Goal: Information Seeking & Learning: Understand process/instructions

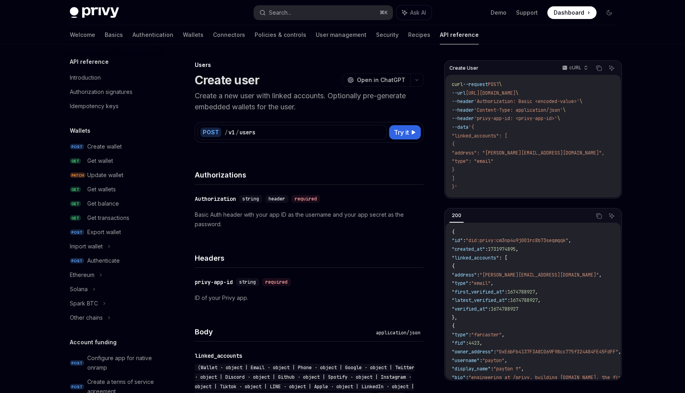
scroll to position [426, 0]
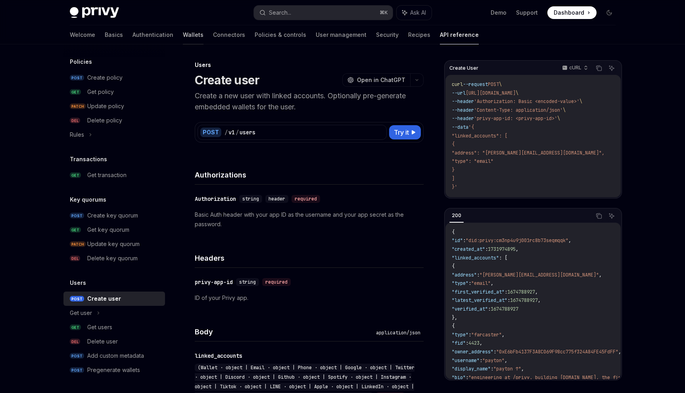
click at [183, 34] on link "Wallets" at bounding box center [193, 34] width 21 height 19
type textarea "*"
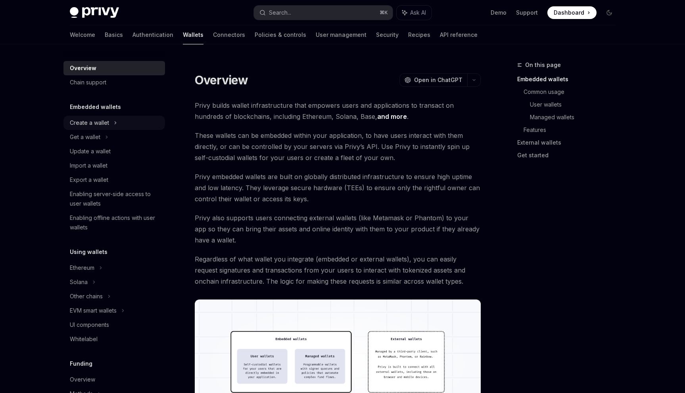
click at [109, 129] on div "Create a wallet" at bounding box center [114, 123] width 102 height 14
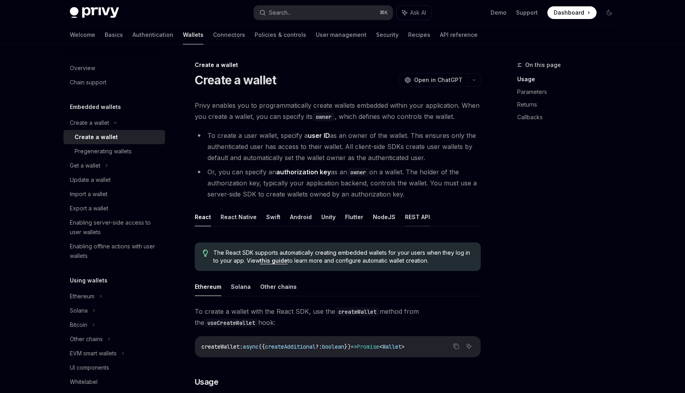
click at [414, 217] on button "REST API" at bounding box center [417, 217] width 25 height 19
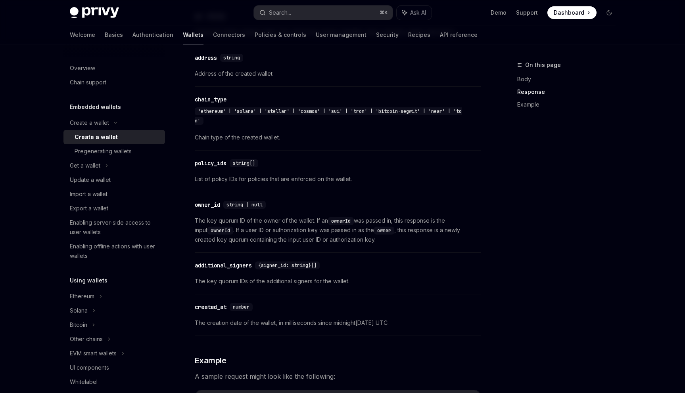
scroll to position [508, 0]
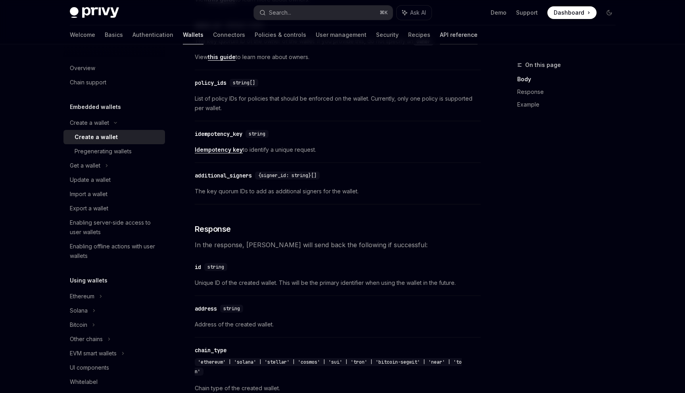
click at [440, 29] on link "API reference" at bounding box center [459, 34] width 38 height 19
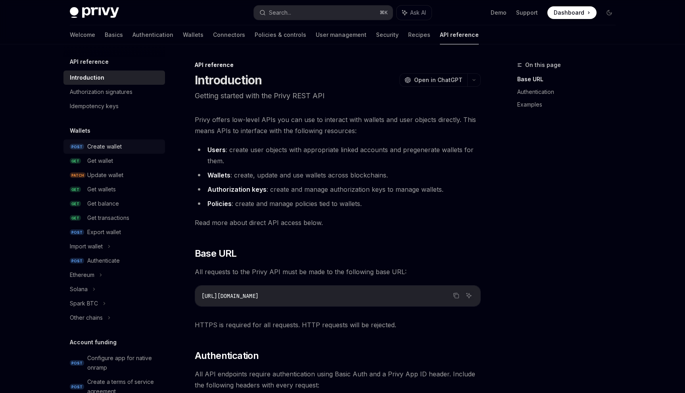
click at [107, 147] on div "Create wallet" at bounding box center [104, 147] width 35 height 10
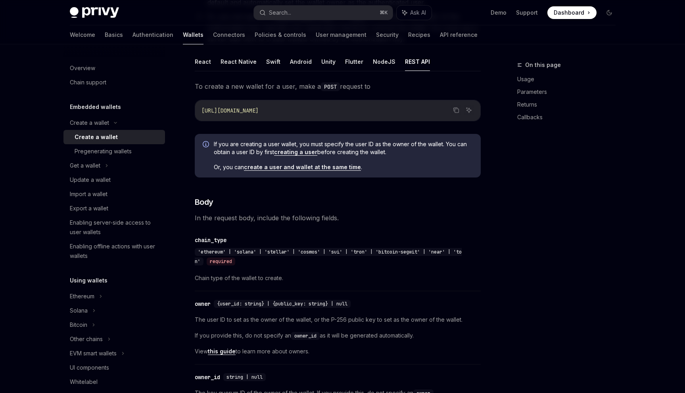
type textarea "*"
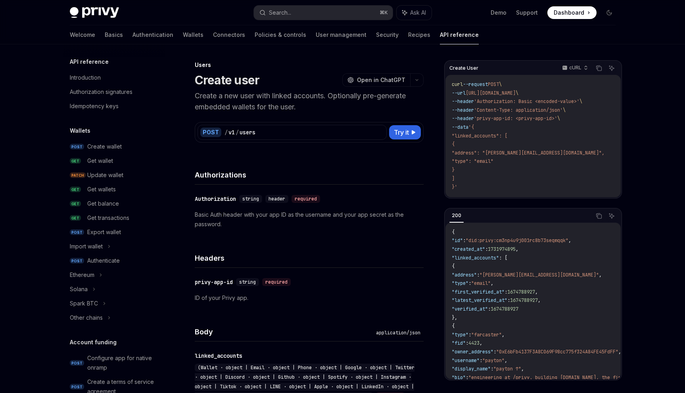
scroll to position [426, 0]
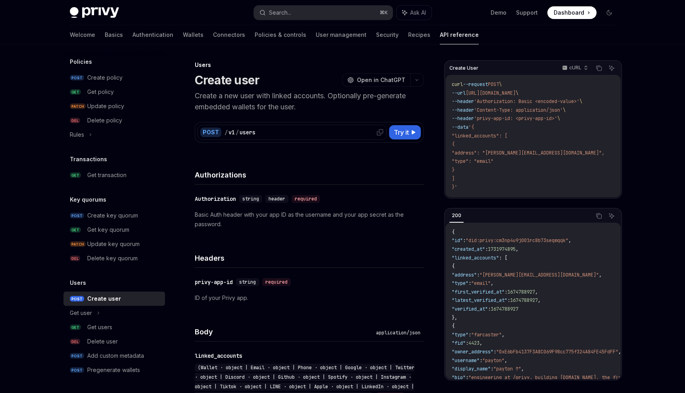
click at [328, 132] on div "/ v1 / users" at bounding box center [303, 133] width 159 height 8
click at [322, 113] on div "POST / v1 / users Try it Create User cURL Copy Ask AI curl --request POST \ --u…" at bounding box center [309, 128] width 229 height 30
click at [105, 36] on link "Basics" at bounding box center [114, 34] width 18 height 19
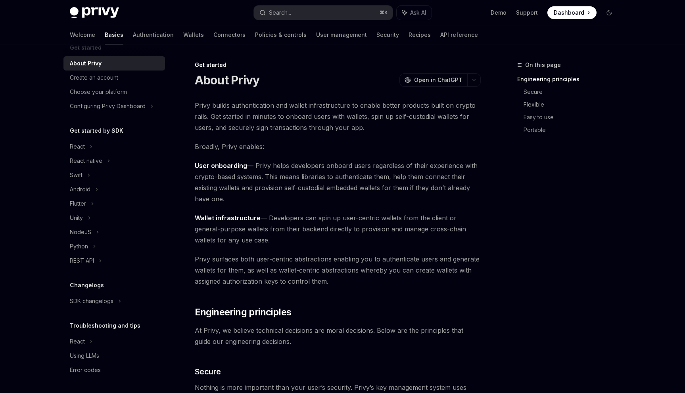
scroll to position [14, 0]
click at [133, 34] on link "Authentication" at bounding box center [153, 34] width 41 height 19
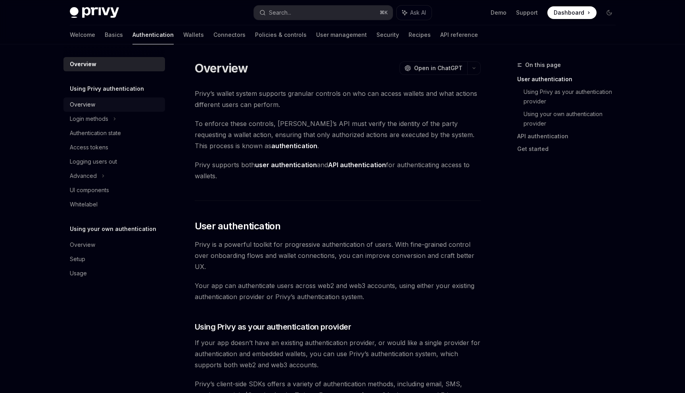
click at [102, 106] on div "Overview" at bounding box center [115, 105] width 90 height 10
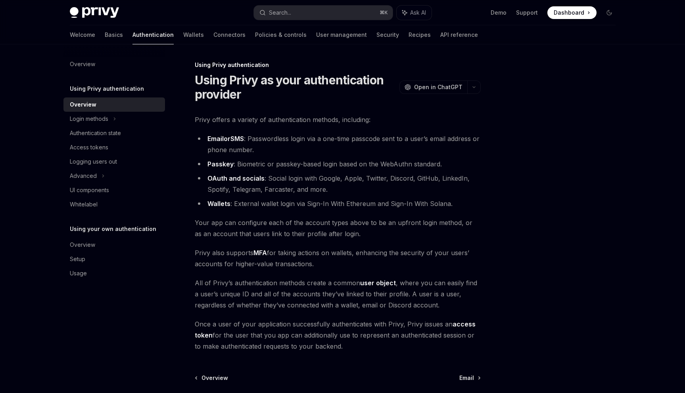
scroll to position [77, 0]
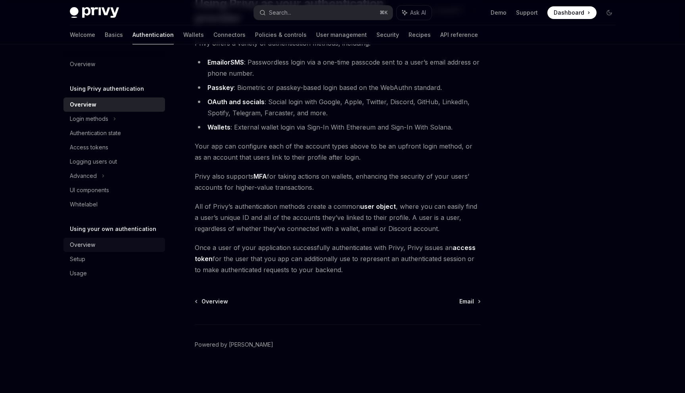
click at [108, 244] on div "Overview" at bounding box center [115, 245] width 90 height 10
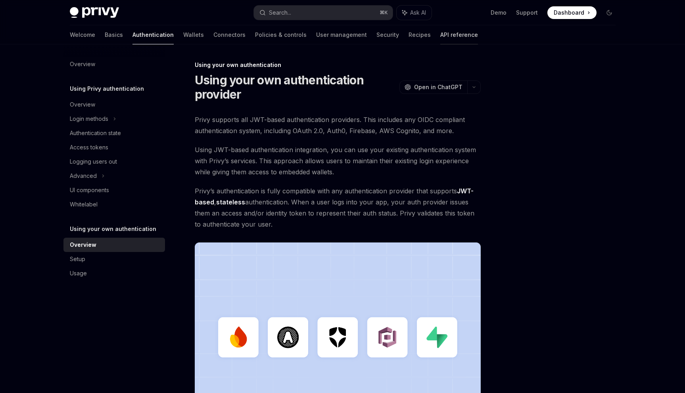
click at [440, 36] on link "API reference" at bounding box center [459, 34] width 38 height 19
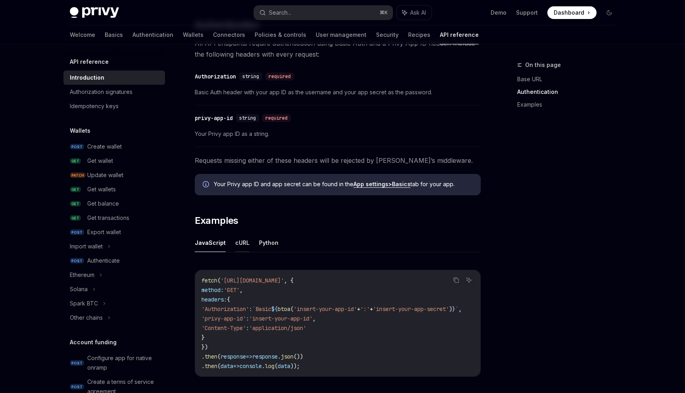
scroll to position [334, 0]
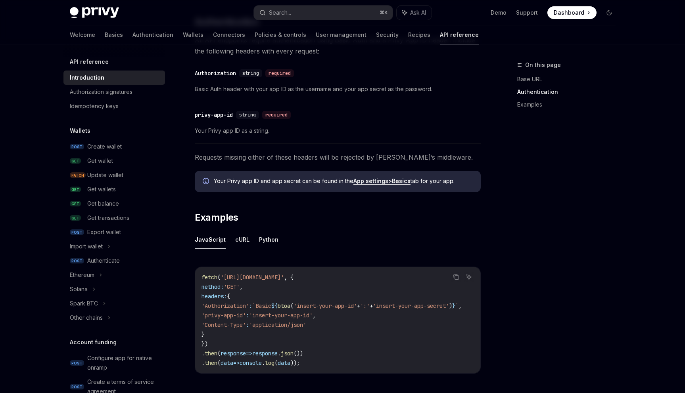
drag, startPoint x: 239, startPoint y: 238, endPoint x: 248, endPoint y: 205, distance: 34.9
click at [248, 205] on div "Privy offers low-level APIs you can use to interact with wallets and user objec…" at bounding box center [338, 83] width 286 height 607
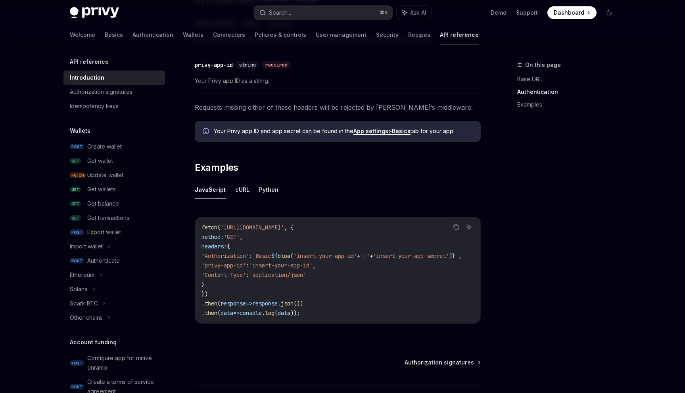
scroll to position [387, 0]
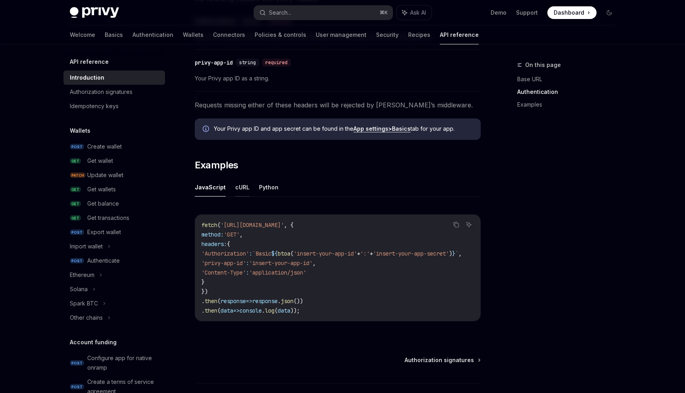
click at [245, 185] on button "cURL" at bounding box center [242, 187] width 14 height 19
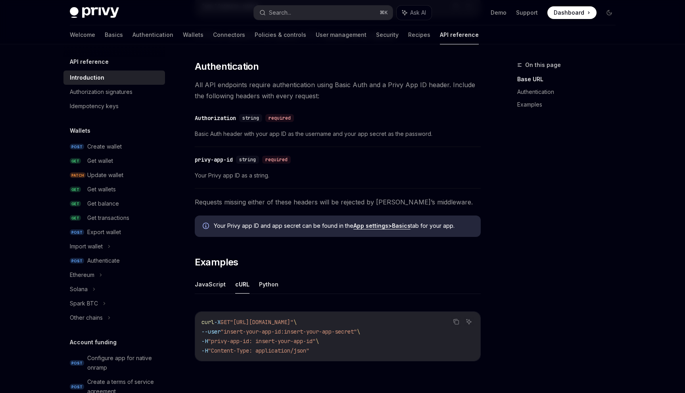
scroll to position [378, 0]
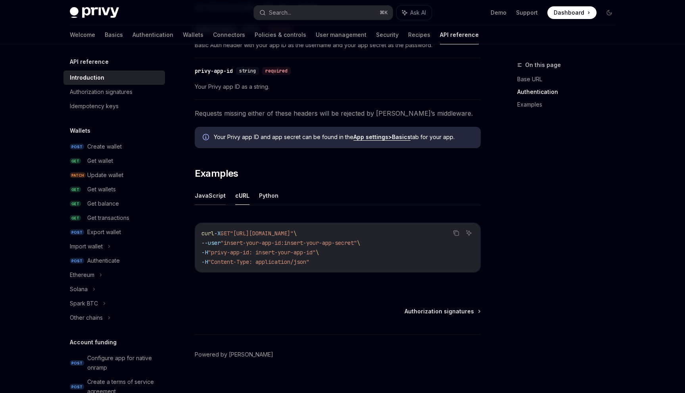
click at [205, 202] on button "JavaScript" at bounding box center [210, 195] width 31 height 19
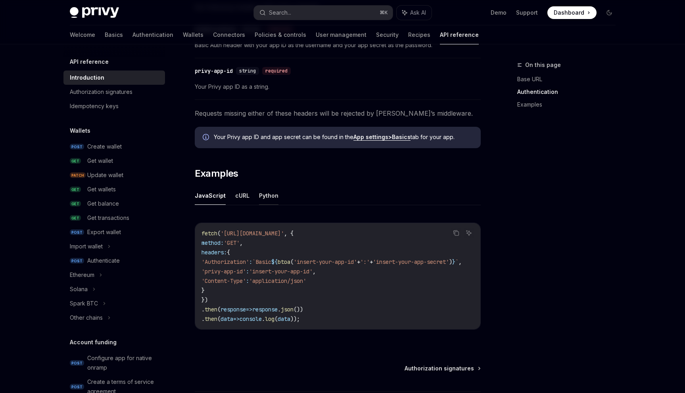
click at [259, 195] on button "Python" at bounding box center [268, 195] width 19 height 19
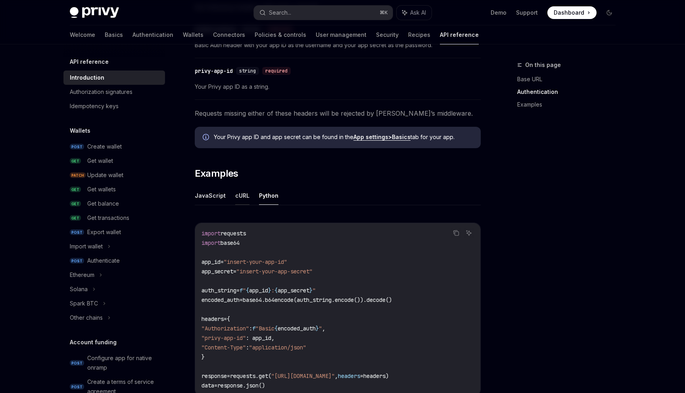
click at [238, 193] on button "cURL" at bounding box center [242, 195] width 14 height 19
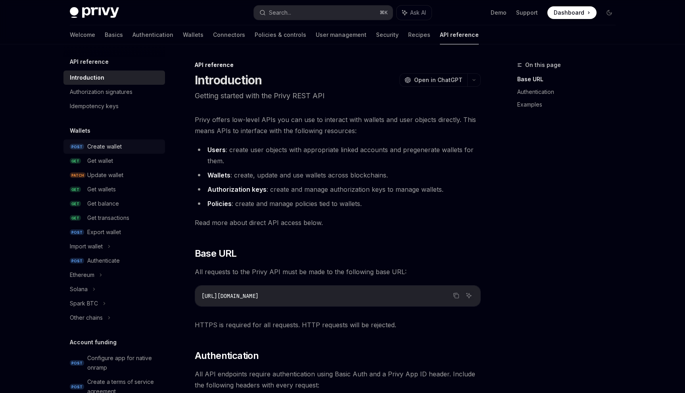
click at [133, 144] on div "Create wallet" at bounding box center [123, 147] width 73 height 10
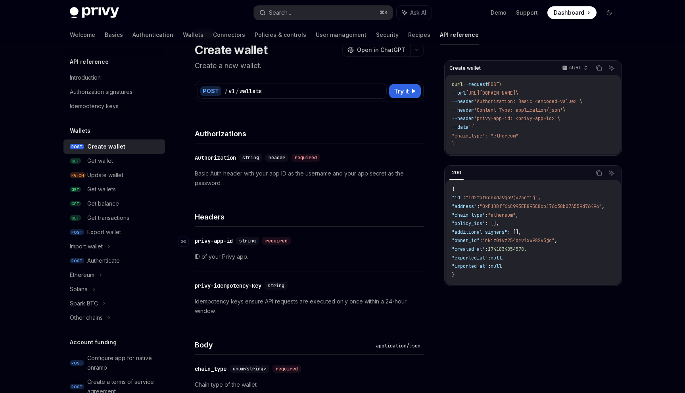
scroll to position [31, 0]
drag, startPoint x: 234, startPoint y: 240, endPoint x: 195, endPoint y: 242, distance: 39.4
click at [195, 242] on div "privy-app-id" at bounding box center [214, 241] width 38 height 8
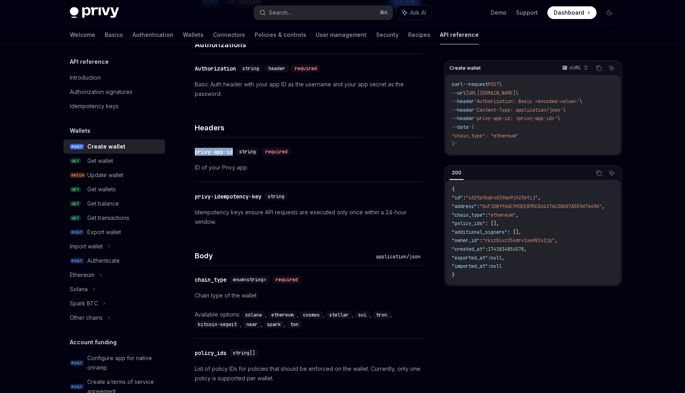
scroll to position [119, 0]
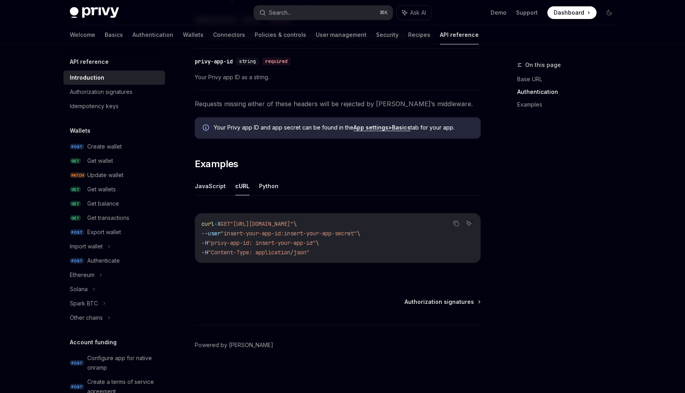
scroll to position [388, 0]
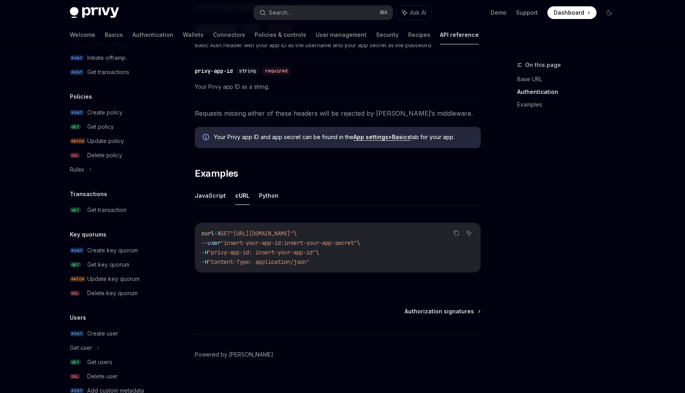
scroll to position [426, 0]
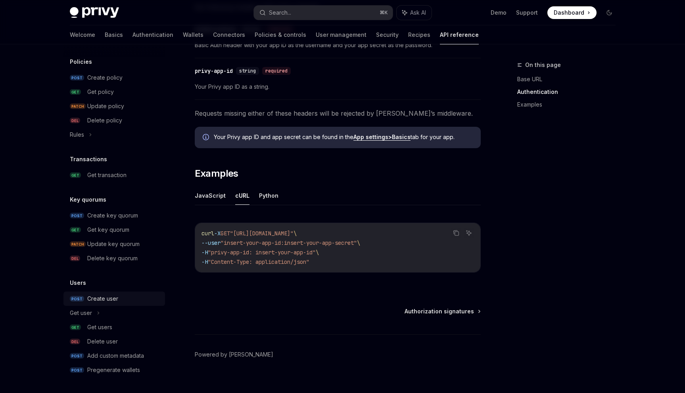
click at [117, 299] on div "Create user" at bounding box center [102, 299] width 31 height 10
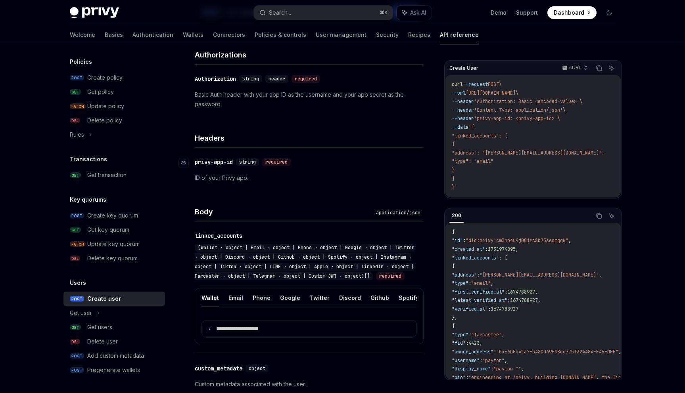
scroll to position [50, 0]
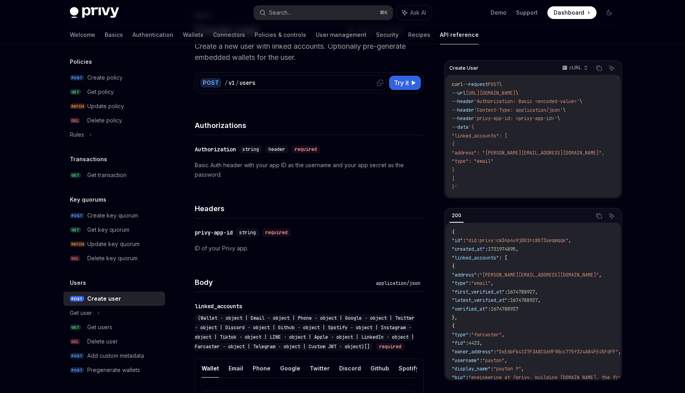
click at [243, 83] on div "users" at bounding box center [248, 83] width 16 height 8
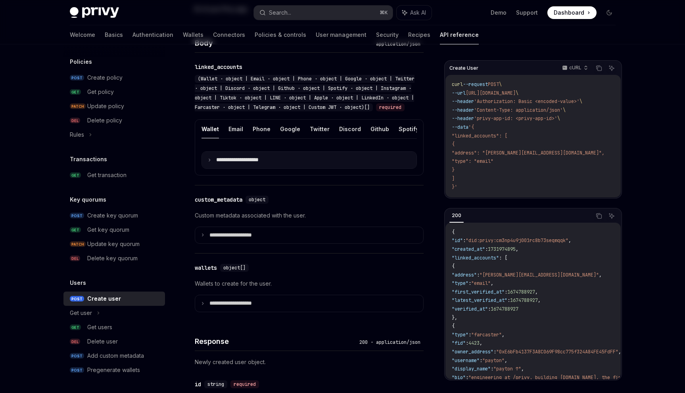
scroll to position [0, 0]
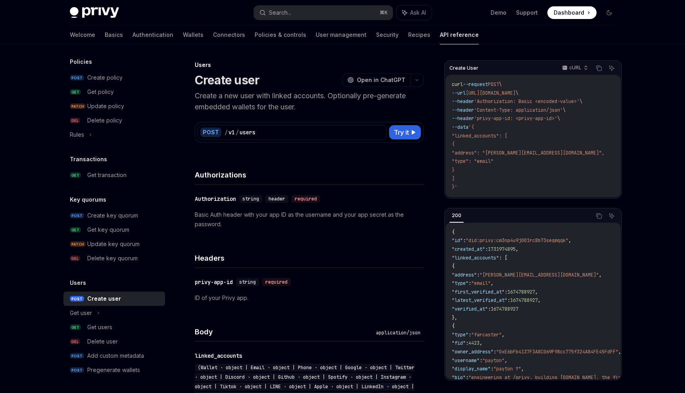
click at [460, 188] on code "curl --request POST \ --url [URL][DOMAIN_NAME] \ --header 'Authorization: Basic…" at bounding box center [538, 136] width 172 height 111
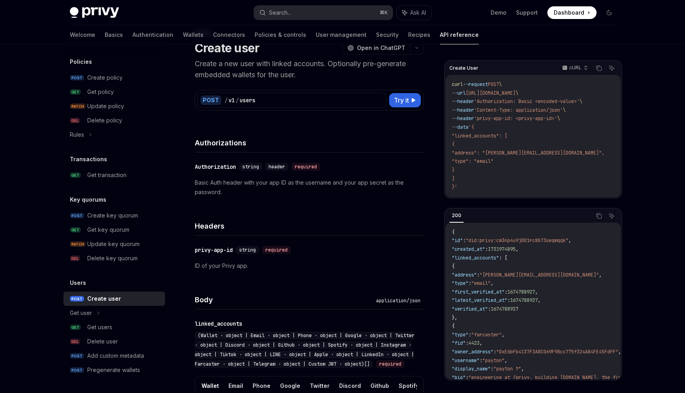
scroll to position [19, 0]
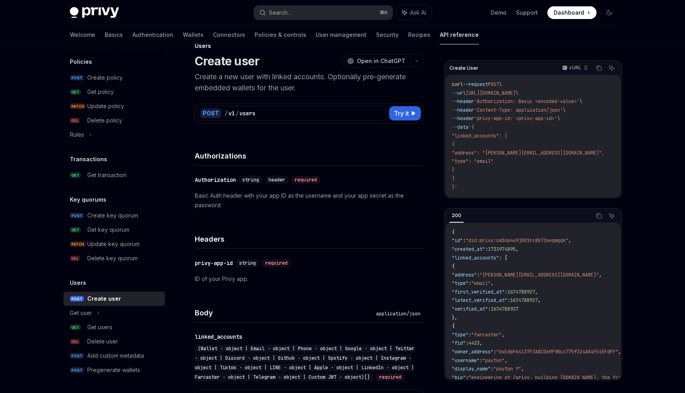
click at [464, 184] on code "curl --request POST \ --url [URL][DOMAIN_NAME] \ --header 'Authorization: Basic…" at bounding box center [538, 136] width 172 height 111
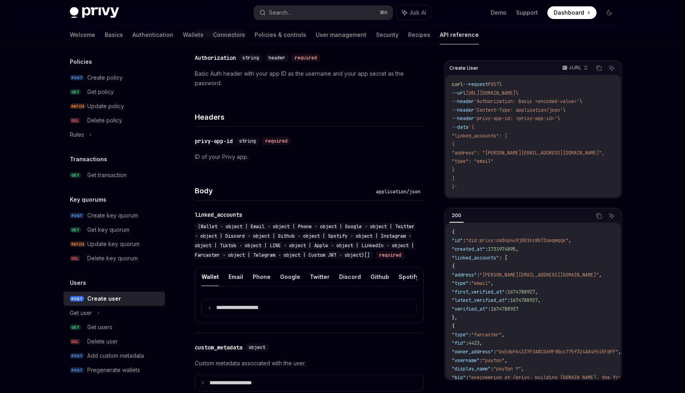
scroll to position [239, 0]
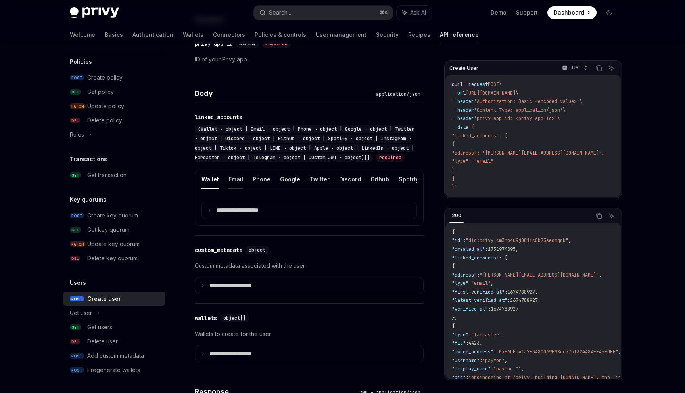
click at [235, 189] on button "Email" at bounding box center [235, 179] width 15 height 19
click at [209, 189] on button "Wallet" at bounding box center [209, 179] width 17 height 19
click at [229, 189] on button "Email" at bounding box center [235, 179] width 15 height 19
type textarea "*"
click at [224, 214] on p "**********" at bounding box center [243, 210] width 55 height 7
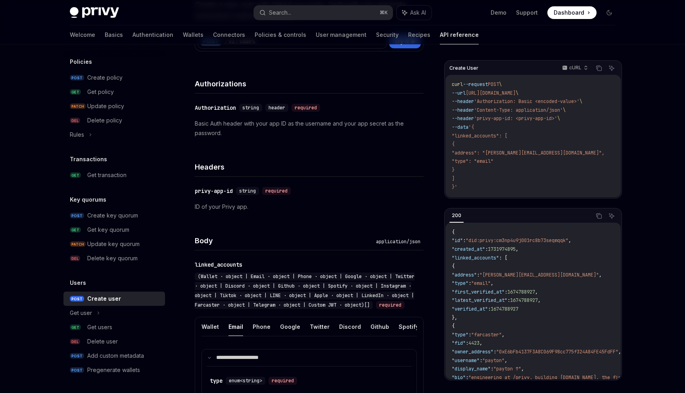
scroll to position [84, 0]
